Goal: Transaction & Acquisition: Download file/media

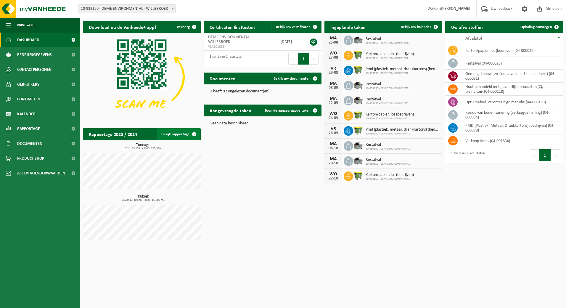
click at [192, 133] on span at bounding box center [194, 134] width 12 height 12
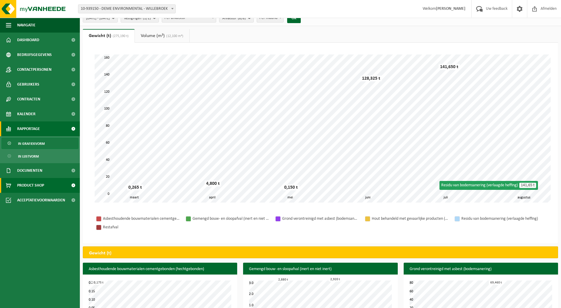
scroll to position [15, 0]
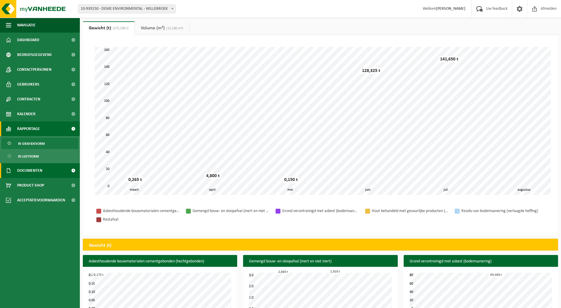
click at [48, 166] on link "Documenten" at bounding box center [40, 170] width 80 height 15
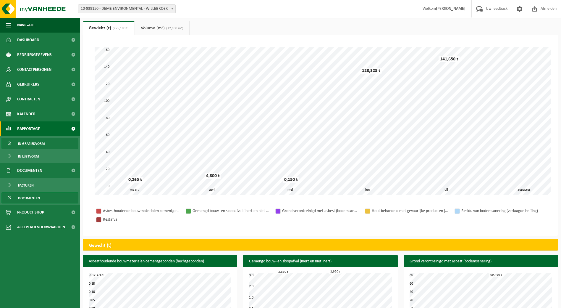
click at [52, 195] on link "Documenten" at bounding box center [39, 197] width 77 height 11
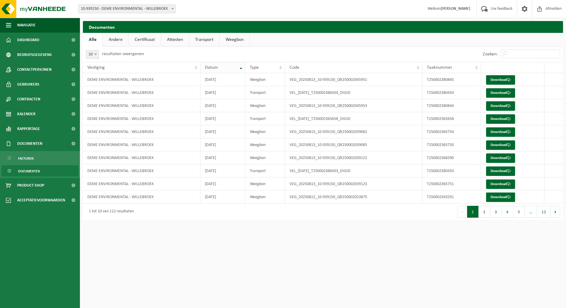
click at [241, 68] on th "Datum" at bounding box center [222, 67] width 45 height 11
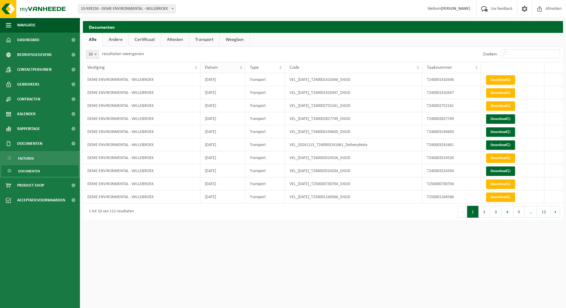
click at [228, 70] on div "Datum" at bounding box center [221, 67] width 33 height 5
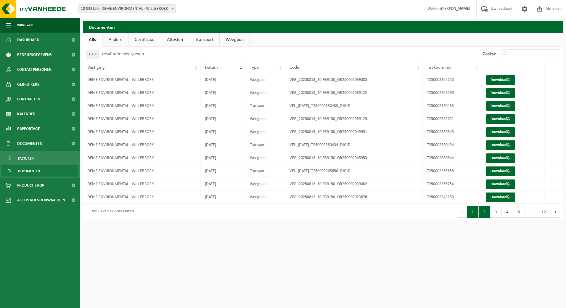
click at [486, 212] on button "2" at bounding box center [485, 212] width 12 height 12
click at [494, 212] on button "3" at bounding box center [496, 212] width 12 height 12
click at [504, 210] on button "4" at bounding box center [508, 212] width 12 height 12
click at [507, 120] on link "Download" at bounding box center [500, 118] width 29 height 9
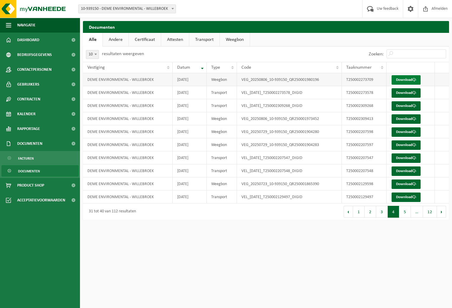
click at [406, 79] on link "Download" at bounding box center [405, 79] width 29 height 9
click at [379, 214] on button "3" at bounding box center [382, 212] width 12 height 12
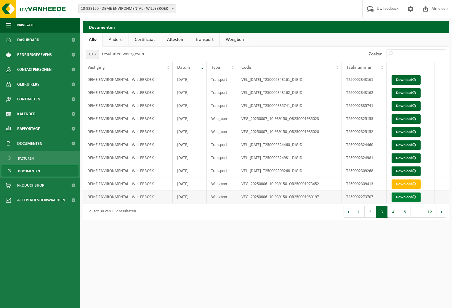
click at [409, 198] on link "Download" at bounding box center [405, 196] width 29 height 9
click at [398, 182] on link "Download" at bounding box center [405, 183] width 29 height 9
click at [416, 131] on span at bounding box center [414, 132] width 4 height 4
click at [396, 116] on link "Download" at bounding box center [405, 118] width 29 height 9
click at [374, 211] on button "2" at bounding box center [370, 212] width 12 height 12
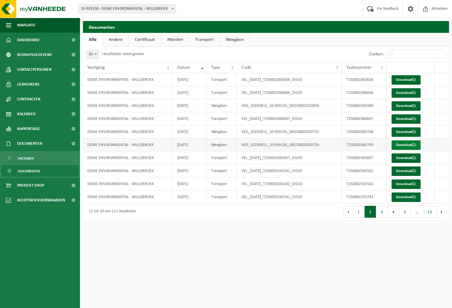
click at [403, 144] on link "Download" at bounding box center [405, 144] width 29 height 9
click at [399, 133] on link "Download" at bounding box center [405, 131] width 29 height 9
click at [398, 106] on link "Download" at bounding box center [405, 105] width 29 height 9
click at [359, 211] on button "1" at bounding box center [359, 212] width 12 height 12
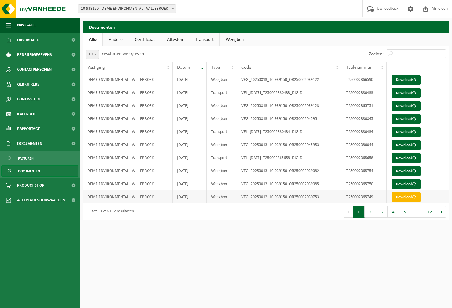
click at [401, 197] on link "Download" at bounding box center [405, 196] width 29 height 9
click at [409, 186] on link "Download" at bounding box center [405, 183] width 29 height 9
click at [405, 169] on link "Download" at bounding box center [405, 170] width 29 height 9
click at [402, 155] on link "Download" at bounding box center [405, 157] width 29 height 9
click at [408, 145] on link "Download" at bounding box center [405, 144] width 29 height 9
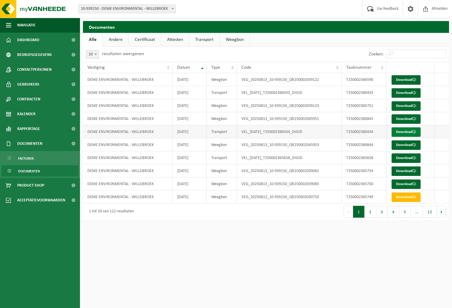
click at [413, 130] on link "Download" at bounding box center [405, 131] width 29 height 9
click at [409, 118] on link "Download" at bounding box center [405, 118] width 29 height 9
click at [410, 104] on link "Download" at bounding box center [405, 105] width 29 height 9
click at [404, 94] on link "Download" at bounding box center [405, 92] width 29 height 9
click at [405, 82] on link "Download" at bounding box center [405, 79] width 29 height 9
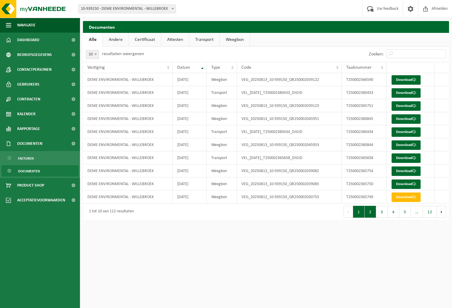
click at [368, 214] on button "2" at bounding box center [370, 212] width 12 height 12
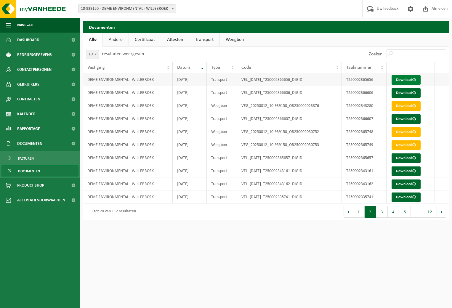
click at [409, 78] on link "Download" at bounding box center [405, 79] width 29 height 9
click at [406, 93] on link "Download" at bounding box center [405, 92] width 29 height 9
click at [407, 121] on link "Download" at bounding box center [405, 118] width 29 height 9
click at [409, 158] on link "Download" at bounding box center [405, 157] width 29 height 9
click at [413, 186] on link "Download" at bounding box center [405, 183] width 29 height 9
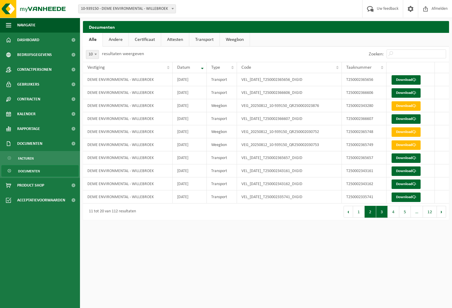
click at [379, 213] on button "3" at bounding box center [382, 212] width 12 height 12
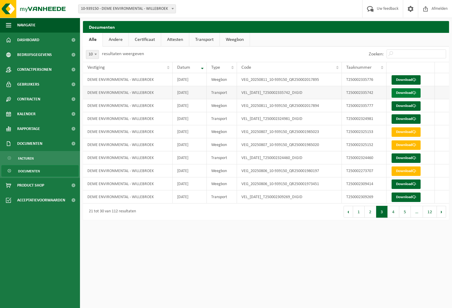
click at [418, 93] on link "Download" at bounding box center [405, 92] width 29 height 9
click at [399, 120] on link "Download" at bounding box center [405, 118] width 29 height 9
click at [411, 160] on link "Download" at bounding box center [405, 157] width 29 height 9
click at [408, 195] on link "Download" at bounding box center [405, 196] width 29 height 9
click at [396, 215] on button "4" at bounding box center [393, 212] width 12 height 12
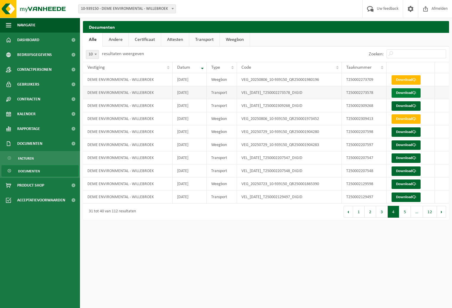
click at [411, 93] on link "Download" at bounding box center [405, 92] width 29 height 9
click at [415, 104] on span at bounding box center [414, 106] width 4 height 4
